Goal: Find specific page/section: Find specific page/section

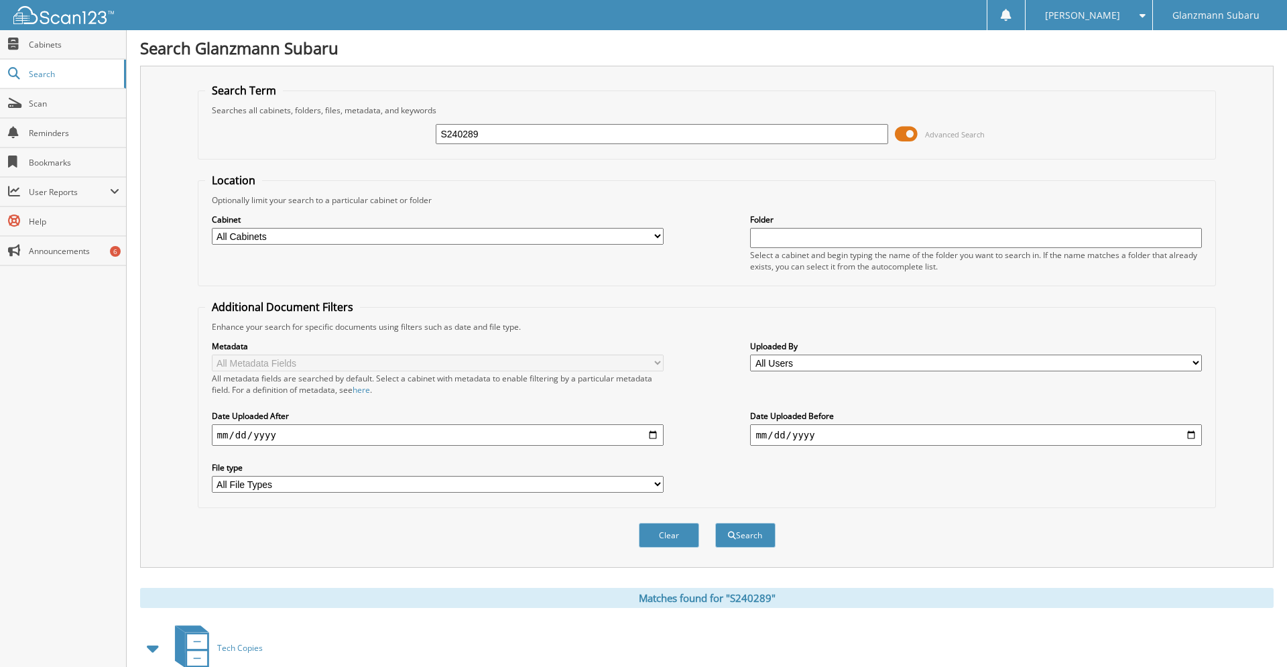
click at [499, 140] on input "S240289" at bounding box center [662, 134] width 452 height 20
click at [498, 139] on input "S240289" at bounding box center [662, 134] width 452 height 20
click at [497, 139] on input "S240289" at bounding box center [662, 134] width 452 height 20
type input "s240289"
click at [715, 523] on button "Search" at bounding box center [745, 535] width 60 height 25
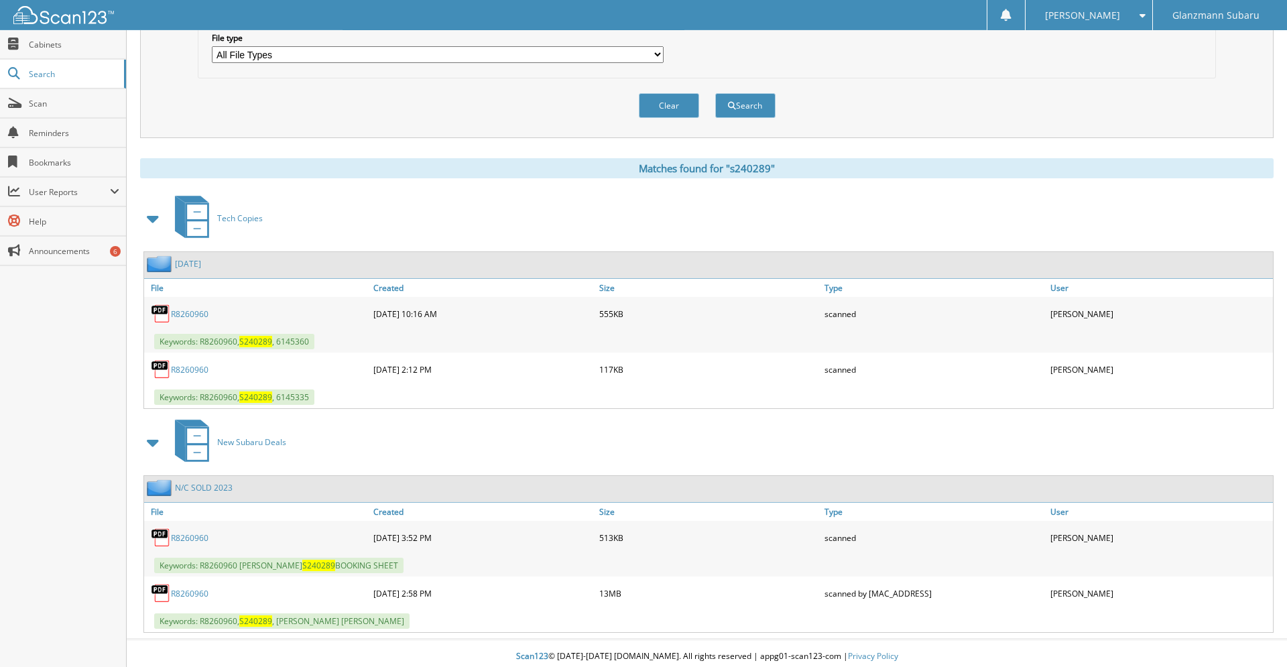
scroll to position [458, 0]
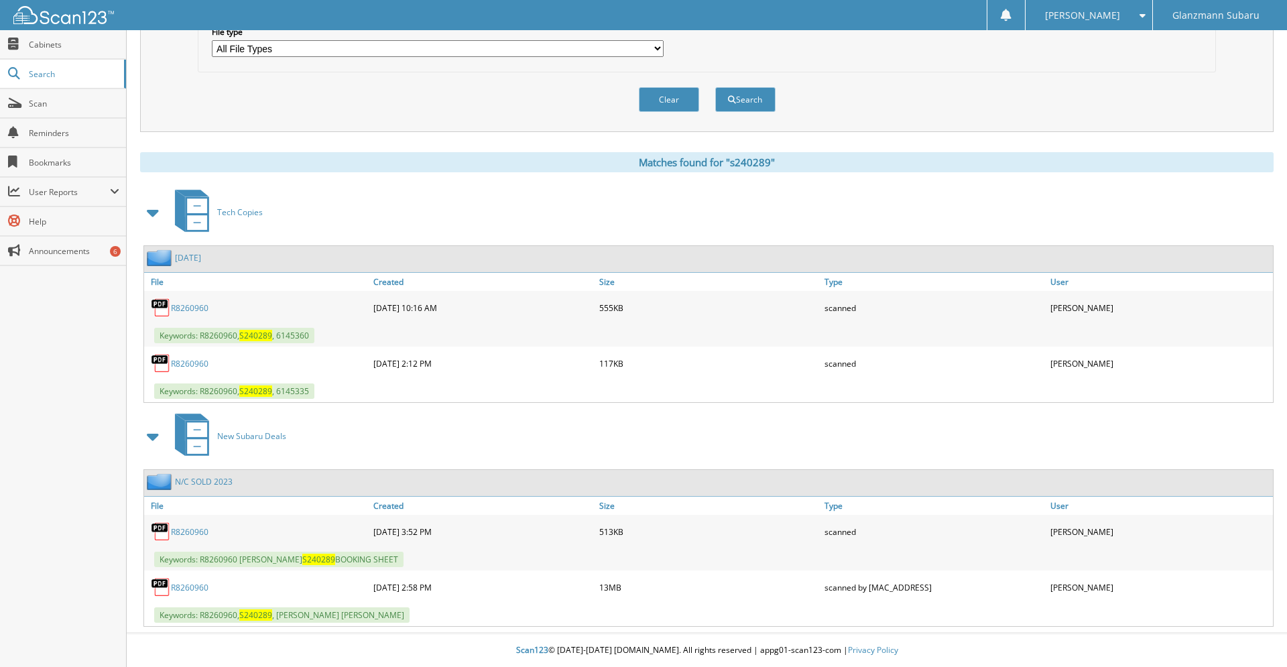
click at [262, 559] on span "Keywords: R8260960 [PERSON_NAME] S240289 BOOKING SHEET" at bounding box center [278, 559] width 249 height 15
copy span "[PERSON_NAME]"
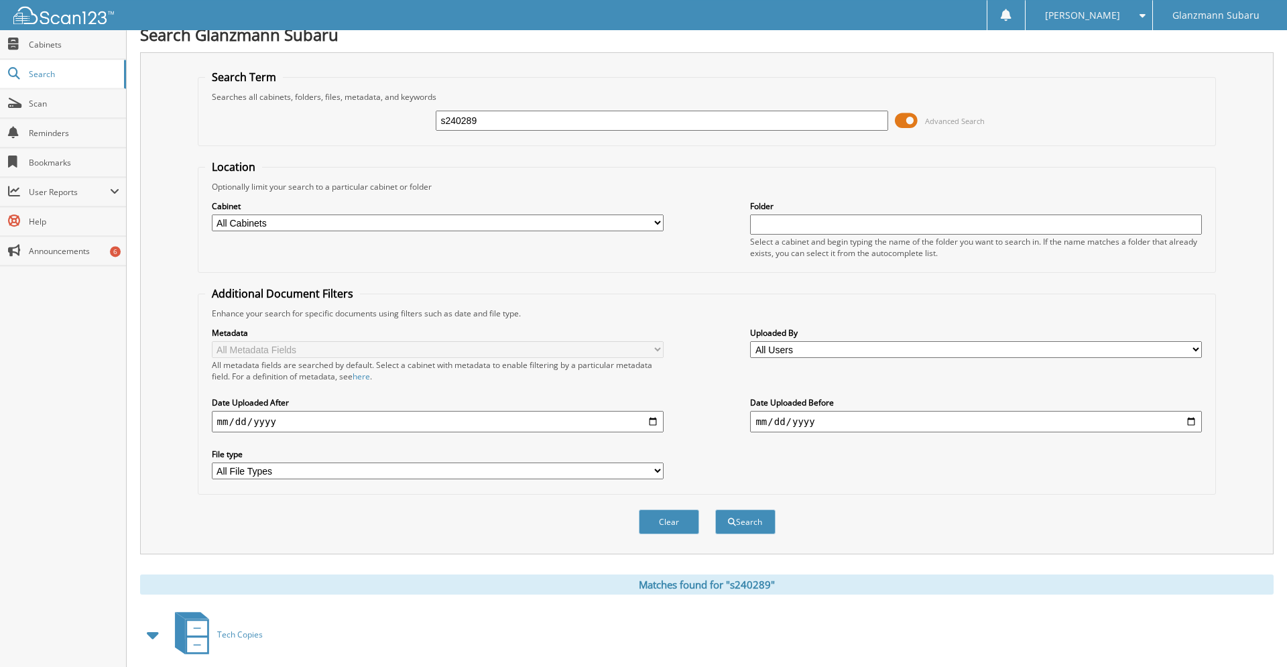
scroll to position [0, 0]
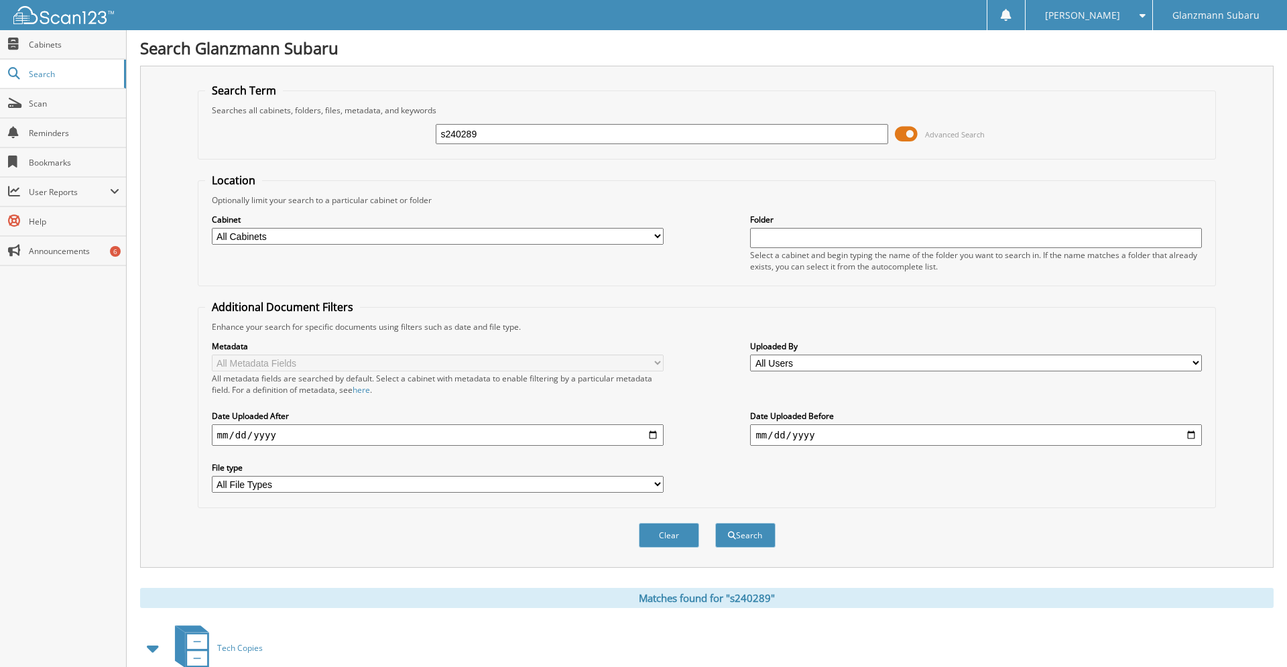
click at [567, 138] on input "s240289" at bounding box center [662, 134] width 452 height 20
paste input "[PERSON_NAME]"
type input "[PERSON_NAME]"
click at [715, 523] on button "Search" at bounding box center [745, 535] width 60 height 25
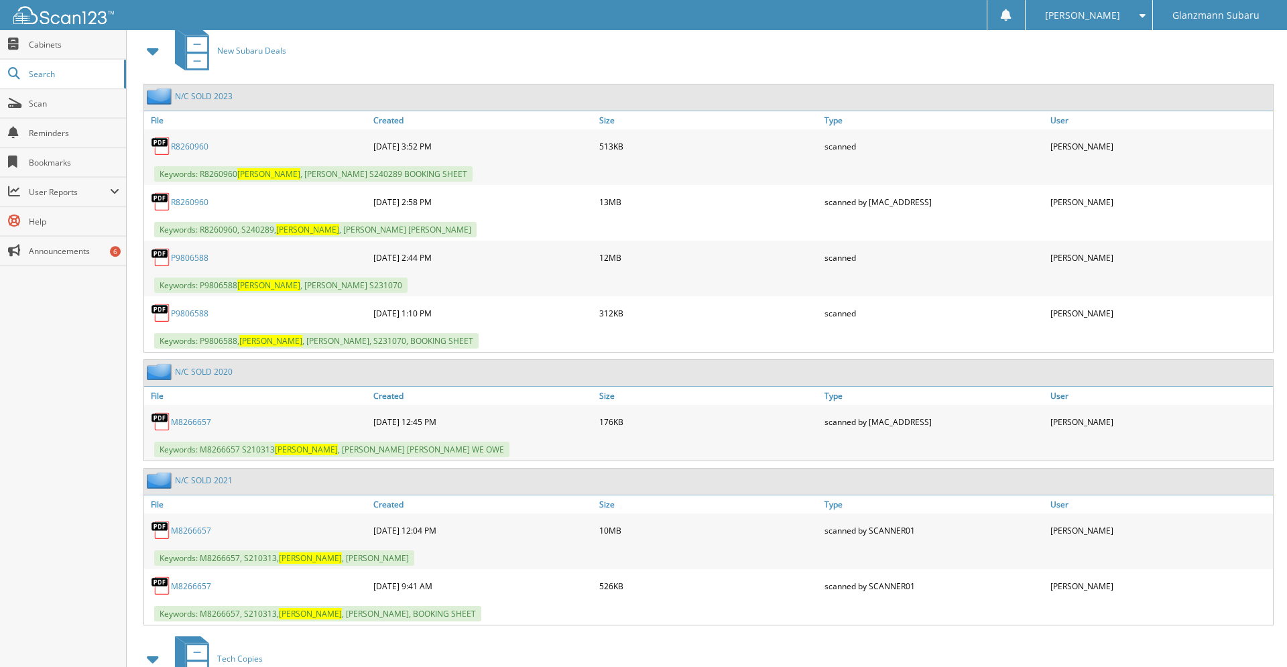
scroll to position [547, 0]
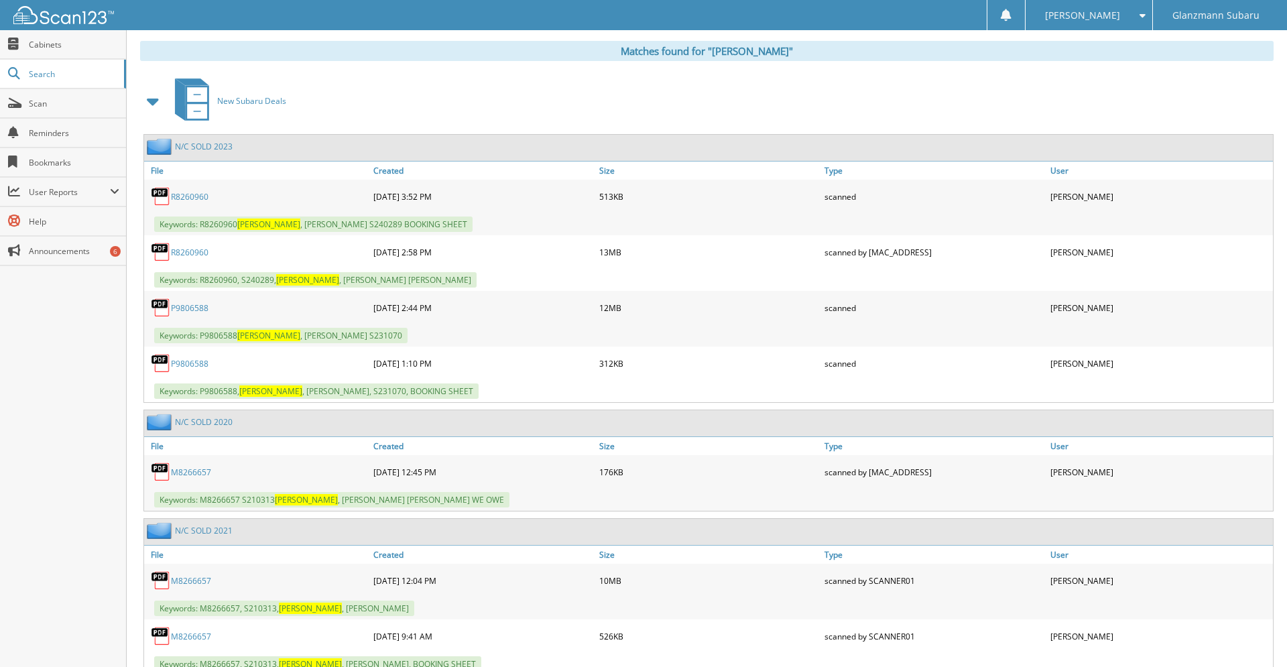
click at [197, 258] on link "R8260960" at bounding box center [190, 252] width 38 height 11
